Goal: Information Seeking & Learning: Learn about a topic

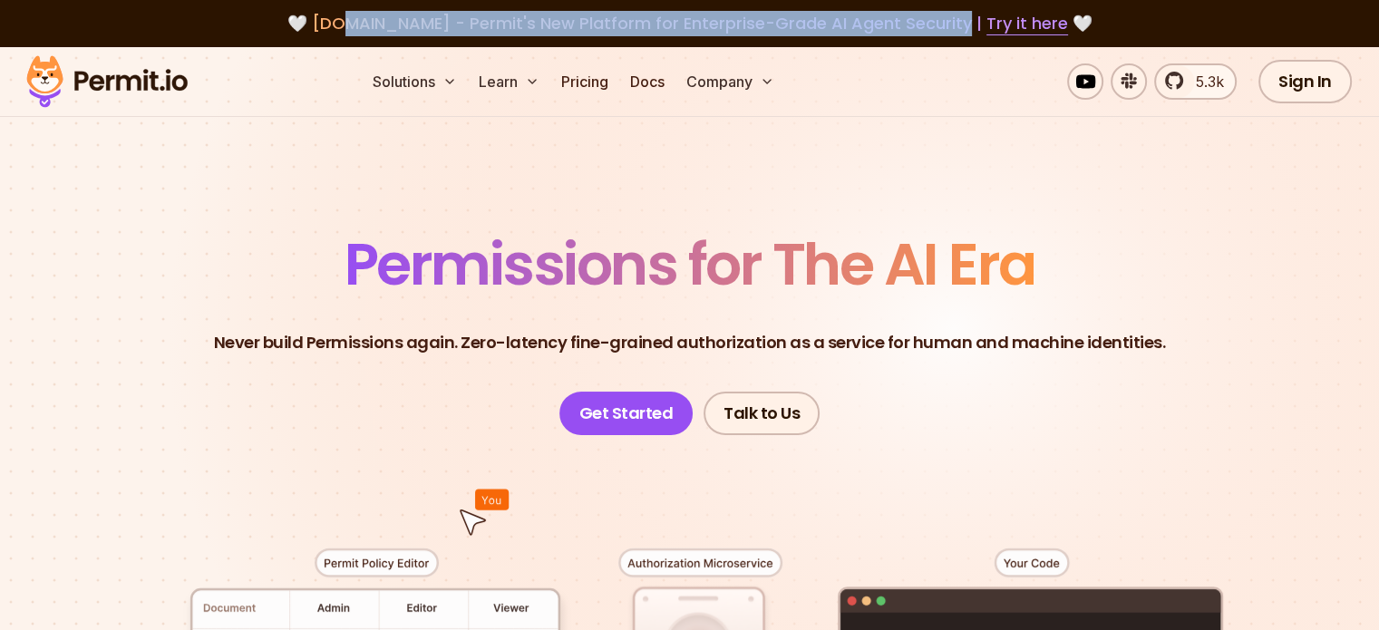
drag, startPoint x: 338, startPoint y: 28, endPoint x: 967, endPoint y: 43, distance: 628.7
click at [967, 43] on div "🤍 [DOMAIN_NAME] - Permit's New Platform for Enterprise-Grade AI Agent Security …" at bounding box center [689, 23] width 1379 height 47
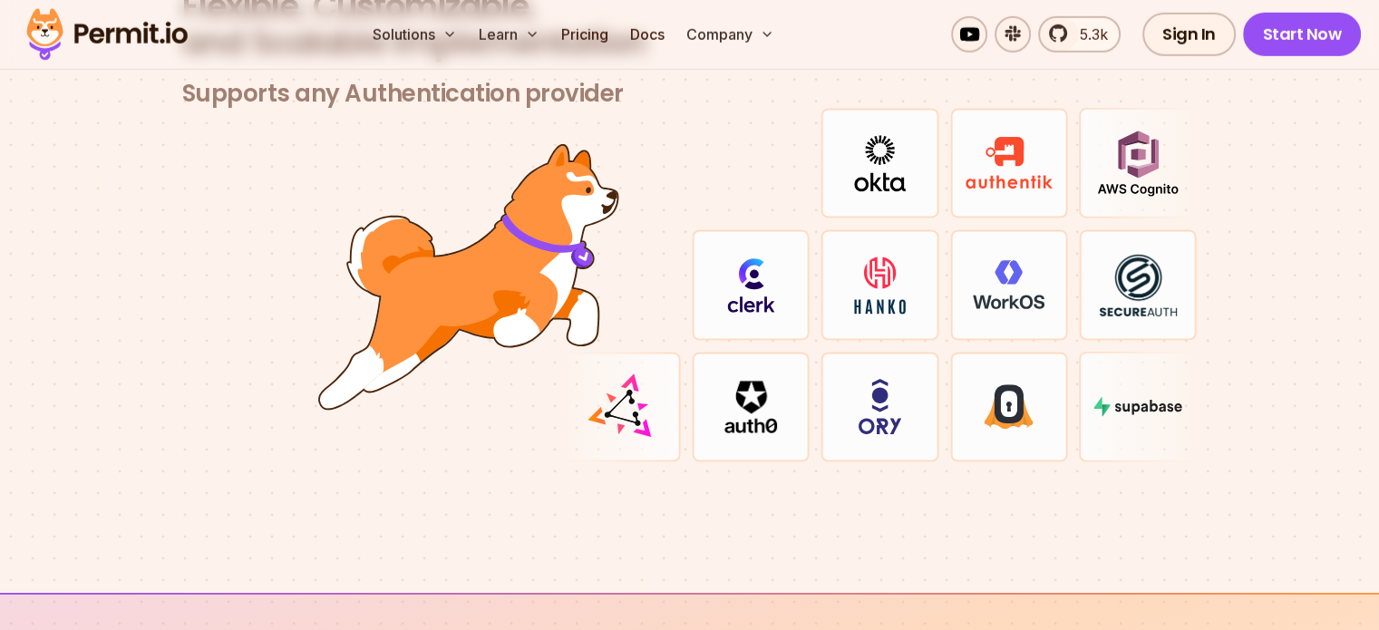
scroll to position [5351, 0]
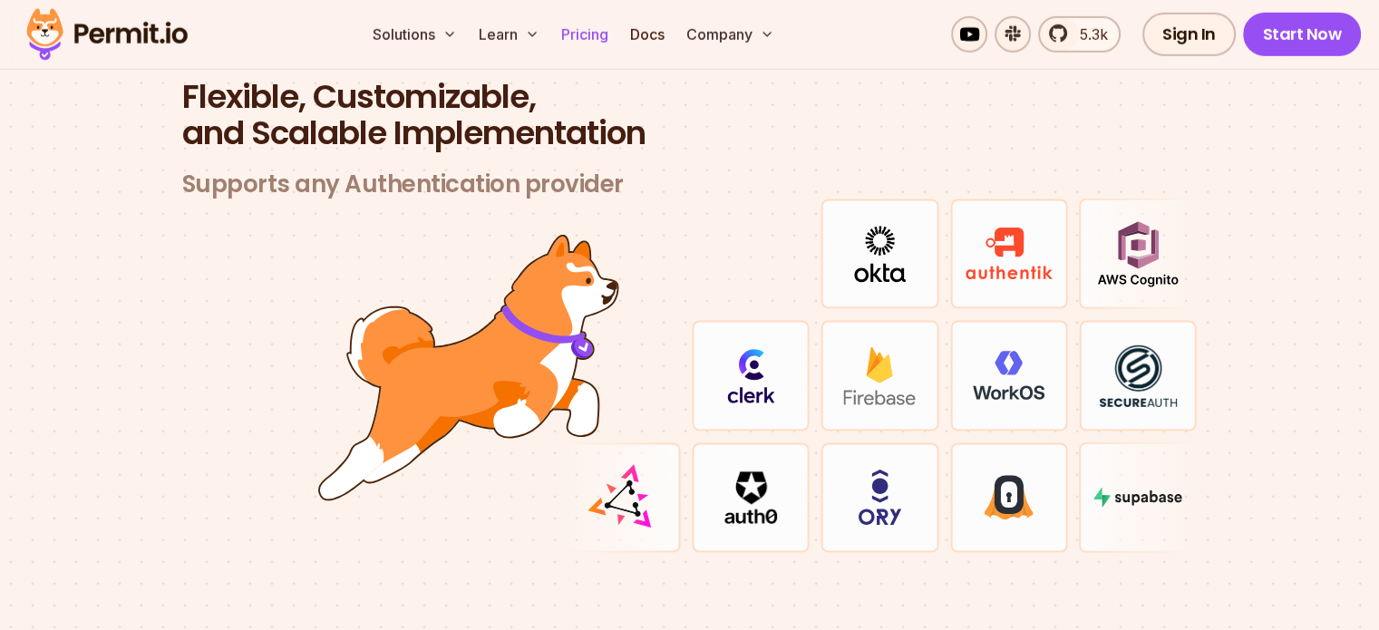
click at [616, 42] on link "Pricing" at bounding box center [585, 34] width 62 height 36
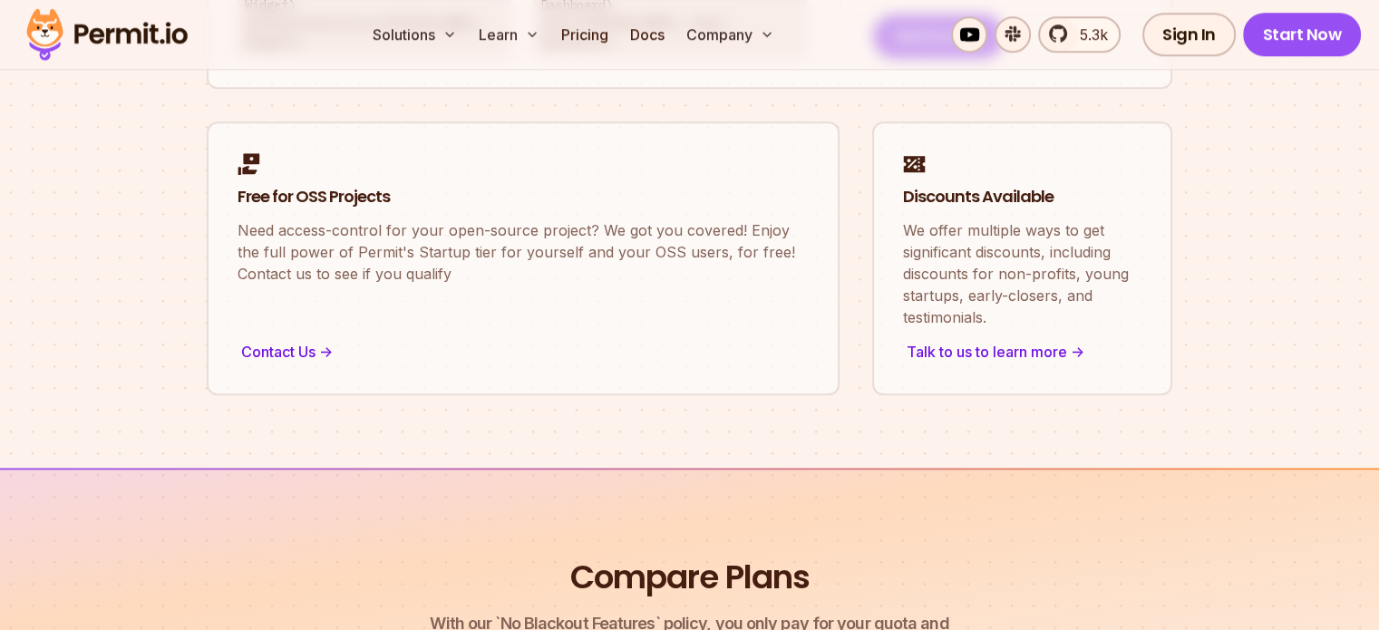
scroll to position [1088, 0]
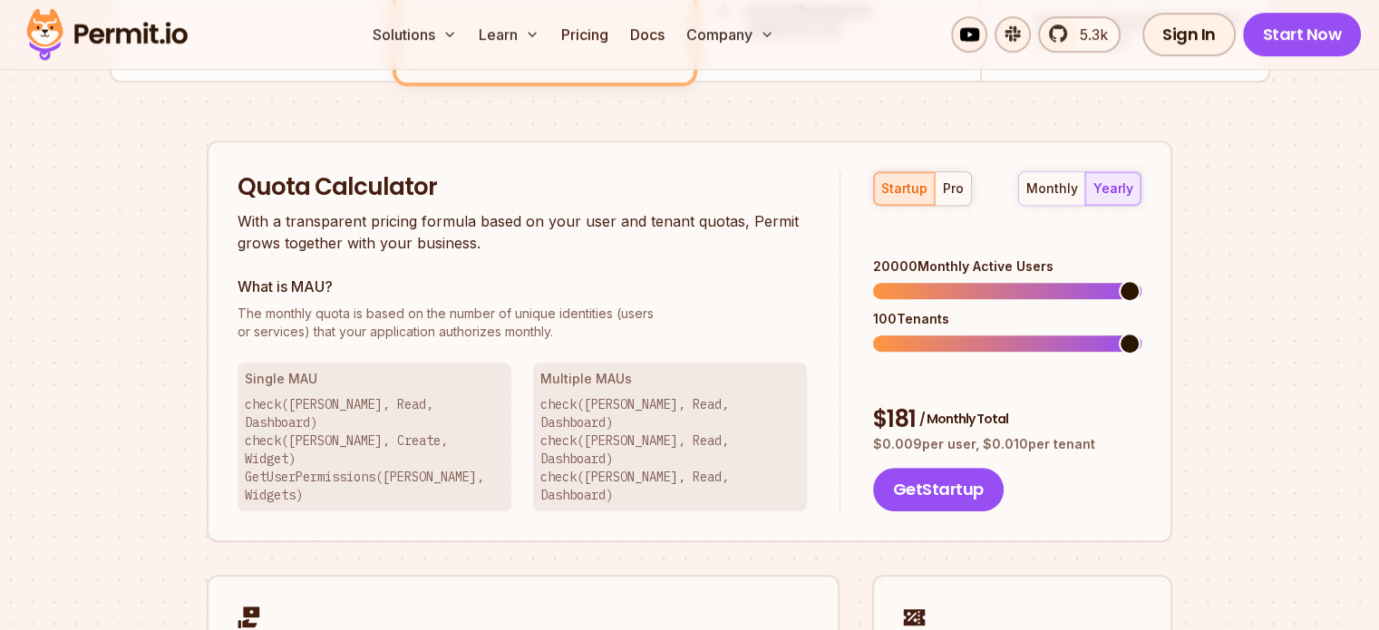
click at [1141, 302] on span at bounding box center [1130, 291] width 22 height 22
click at [1086, 355] on span at bounding box center [1076, 344] width 22 height 22
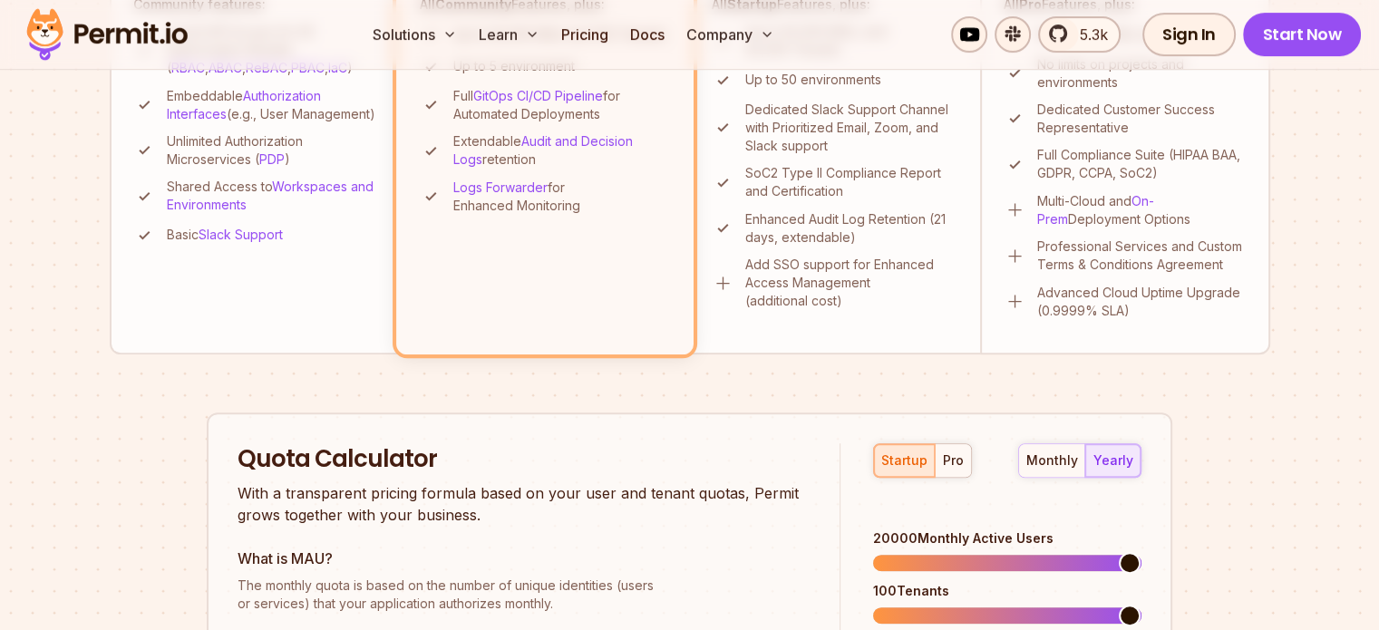
scroll to position [453, 0]
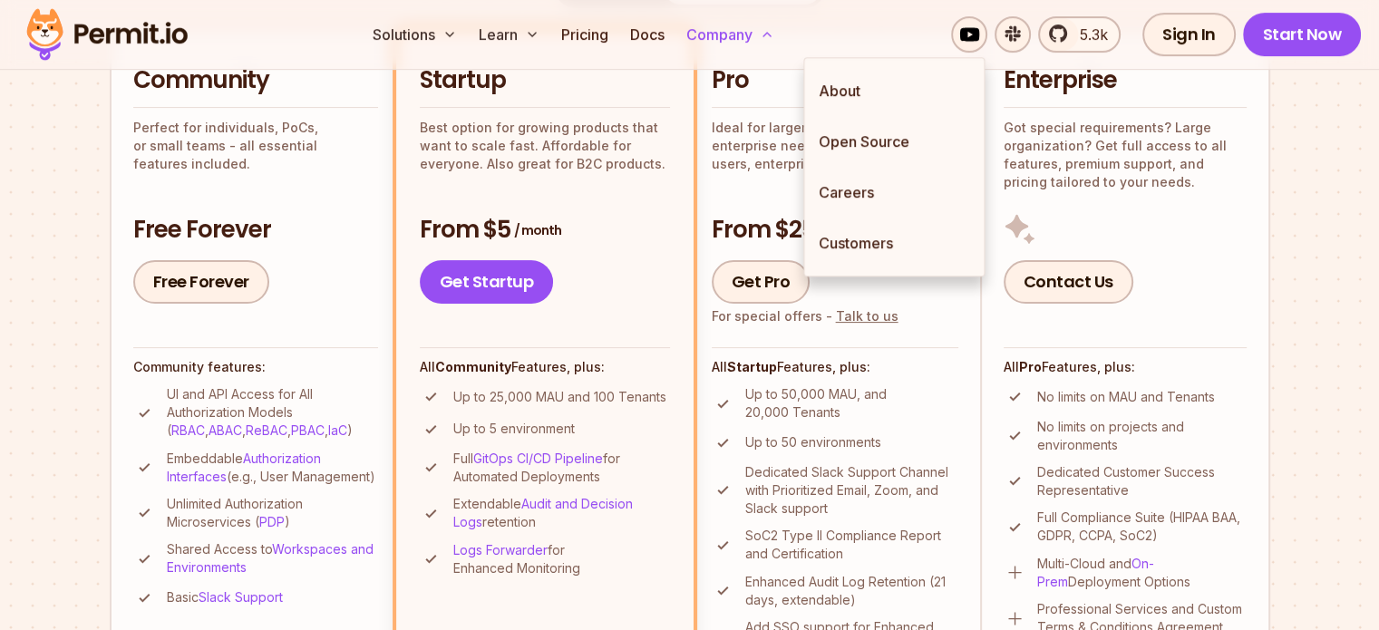
click at [782, 37] on button "Company" at bounding box center [730, 34] width 102 height 36
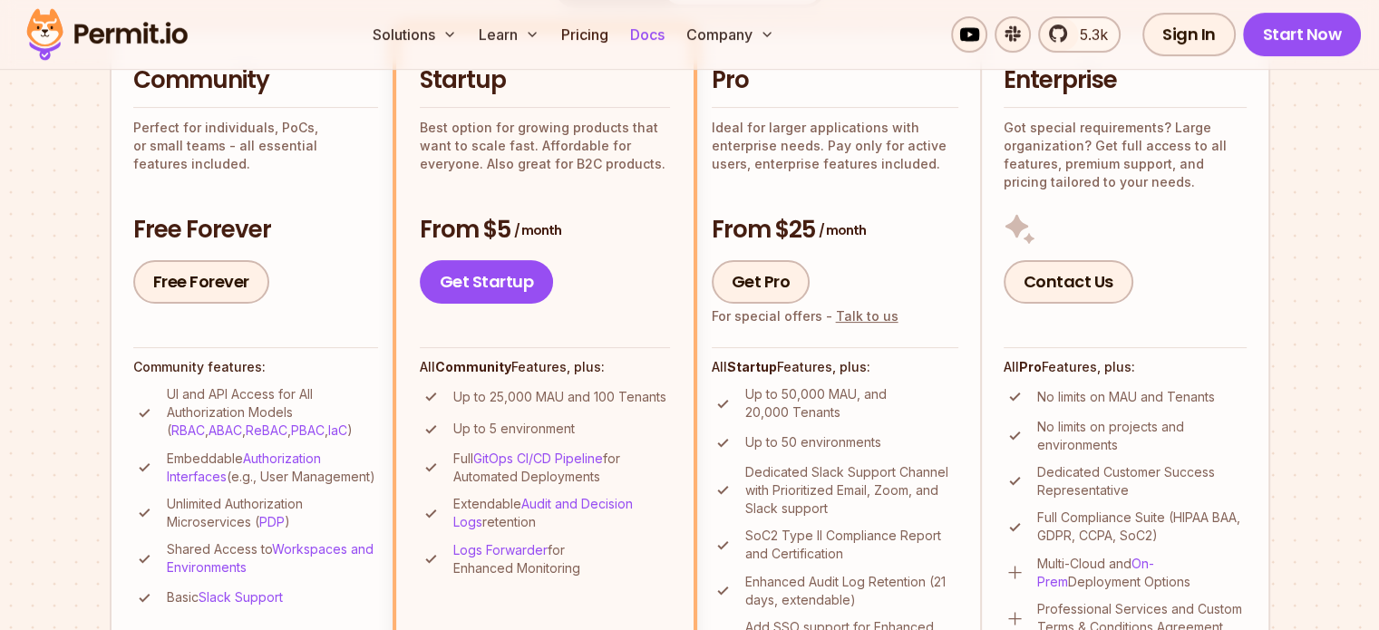
click at [672, 35] on link "Docs" at bounding box center [647, 34] width 49 height 36
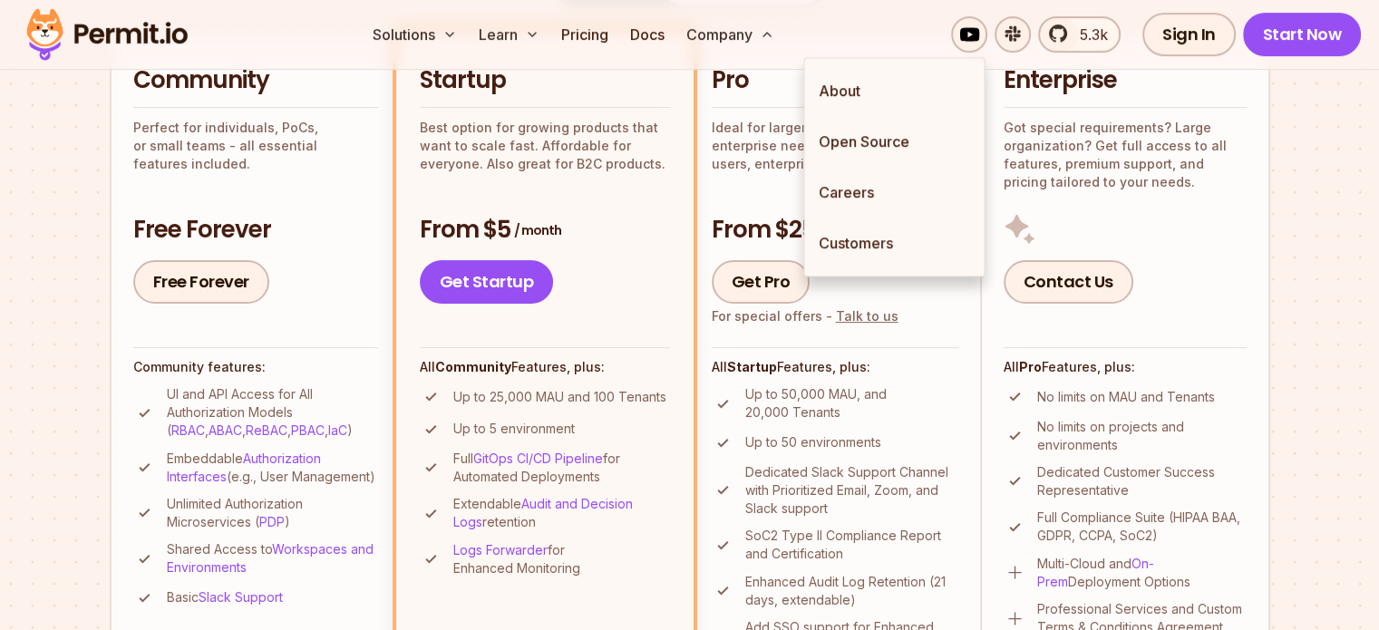
drag, startPoint x: 853, startPoint y: 96, endPoint x: 882, endPoint y: 106, distance: 30.7
click at [855, 96] on link "About" at bounding box center [894, 90] width 180 height 51
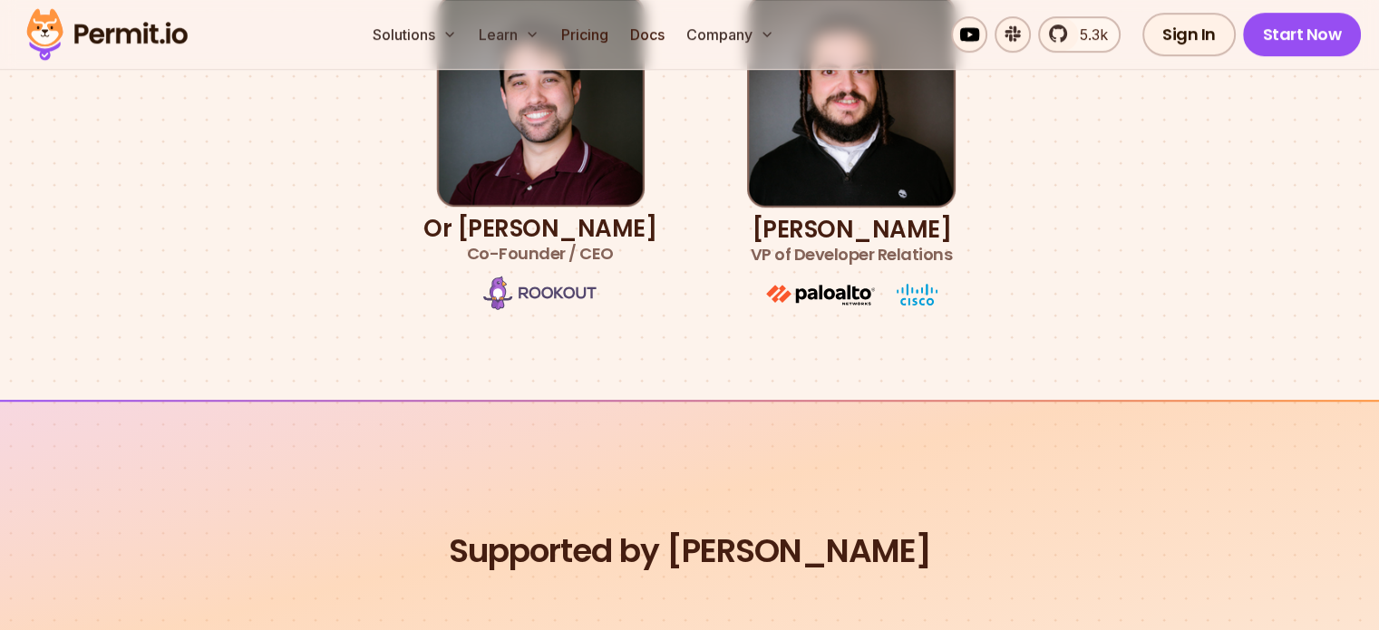
scroll to position [1270, 0]
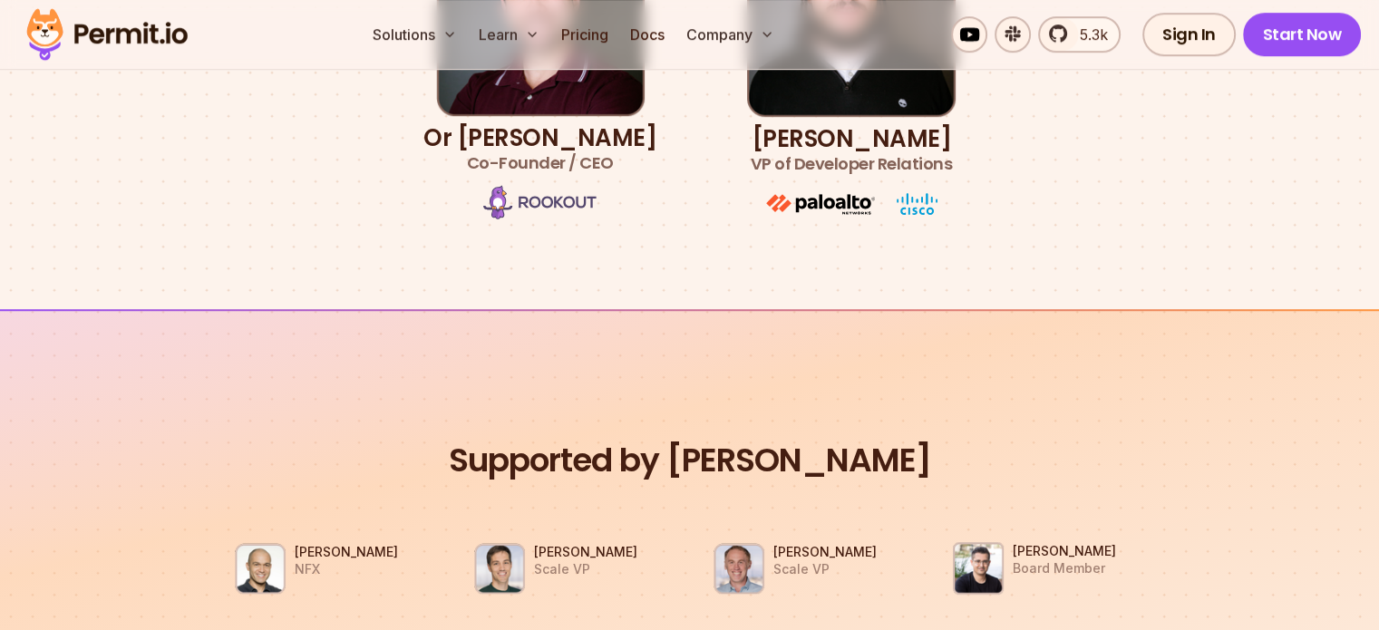
drag, startPoint x: 595, startPoint y: 278, endPoint x: 560, endPoint y: 277, distance: 34.5
click at [560, 222] on li "Or [PERSON_NAME] Co-Founder / CEO" at bounding box center [540, 63] width 233 height 318
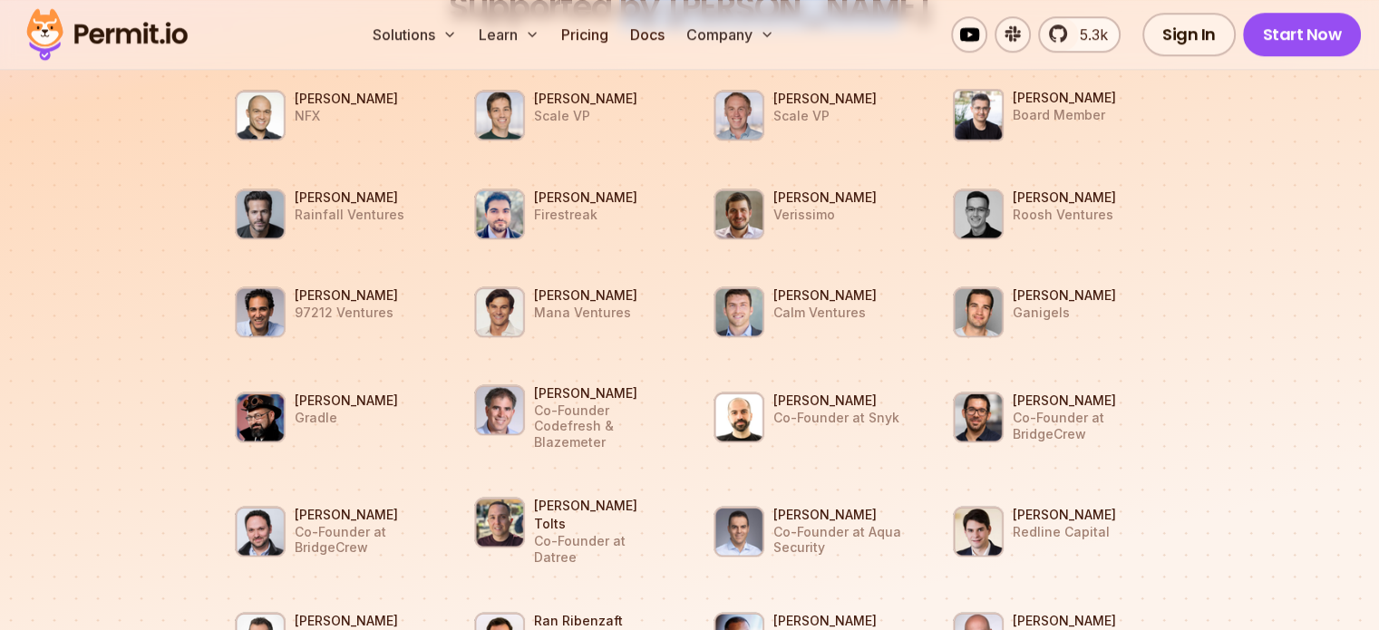
drag, startPoint x: 958, startPoint y: 105, endPoint x: 656, endPoint y: 97, distance: 302.1
click at [656, 97] on div "Supported by Dev Leaders [PERSON_NAME] NFX [PERSON_NAME] Scale VP [PERSON_NAME]…" at bounding box center [690, 443] width 965 height 914
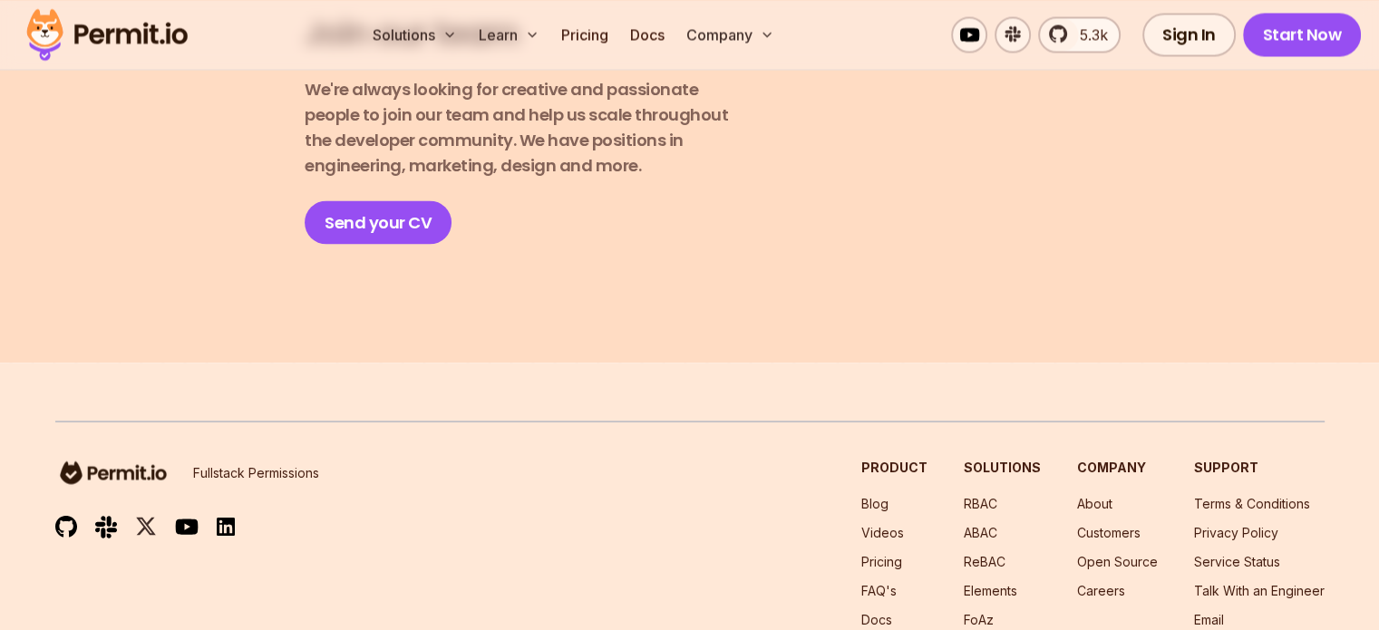
scroll to position [3718, 0]
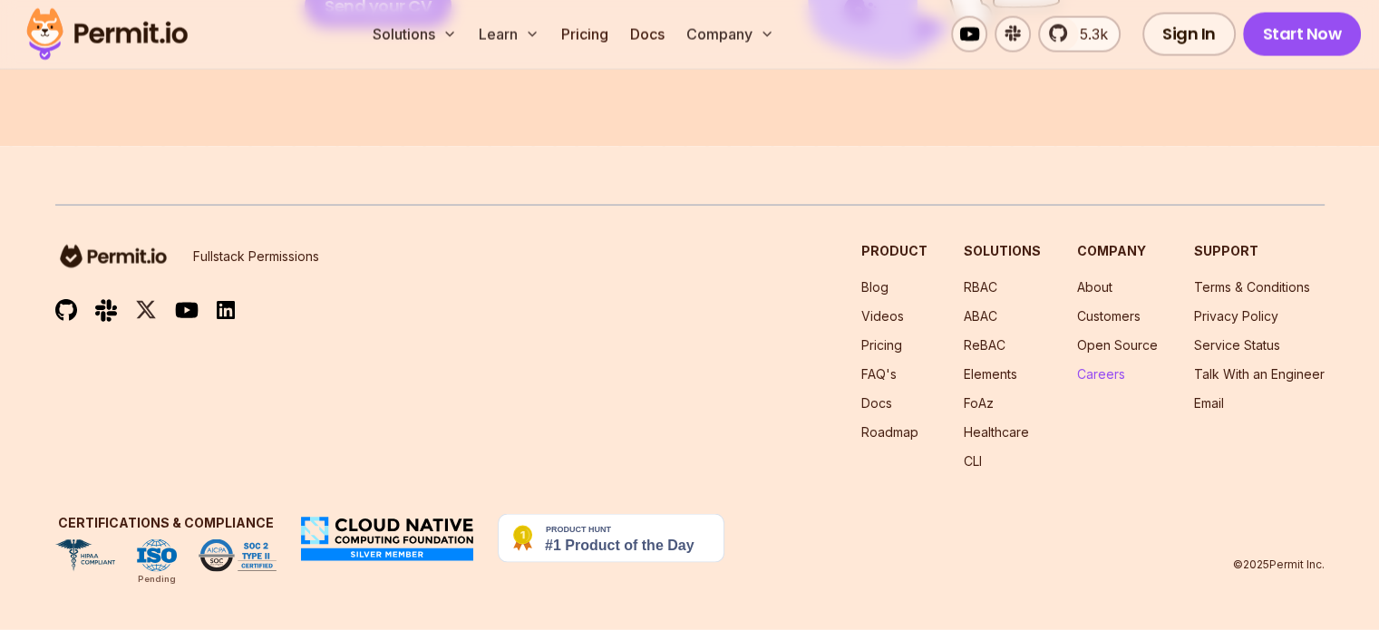
click at [1077, 382] on link "Careers" at bounding box center [1101, 373] width 48 height 15
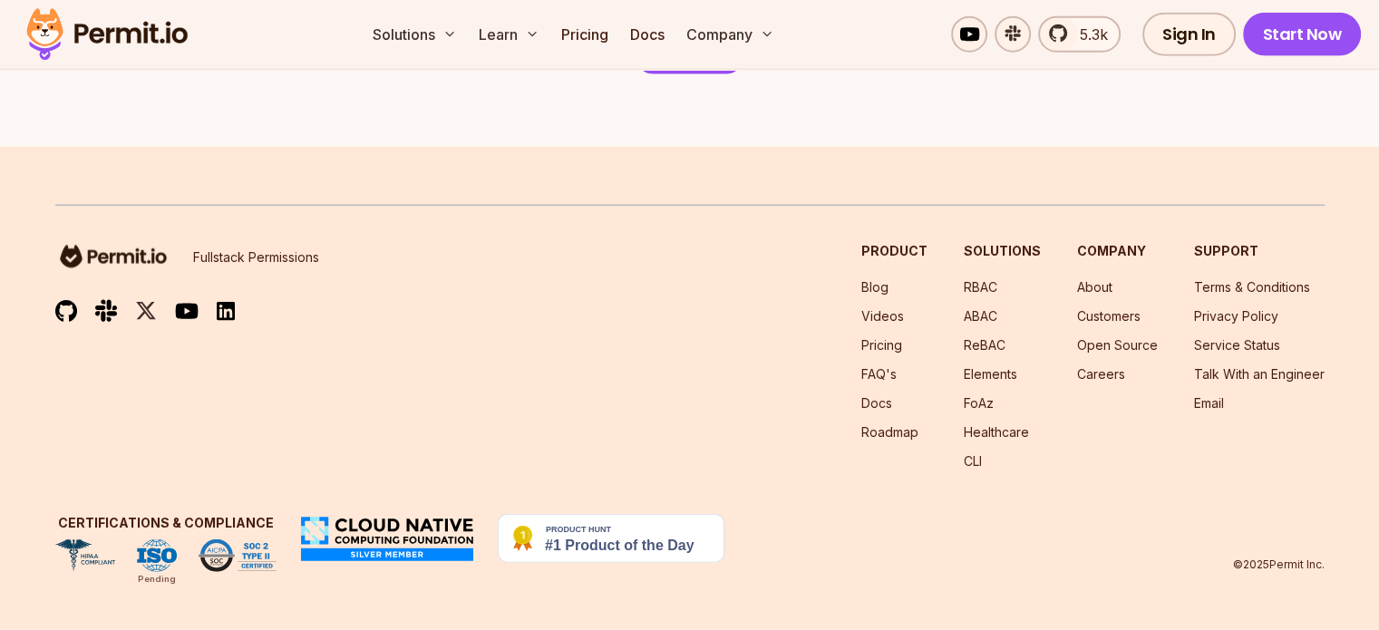
scroll to position [4654, 0]
